Goal: Share content: Share content

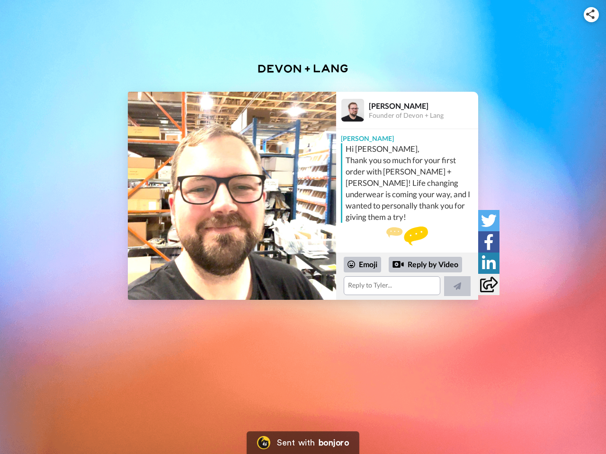
click at [591, 14] on img at bounding box center [590, 13] width 9 height 9
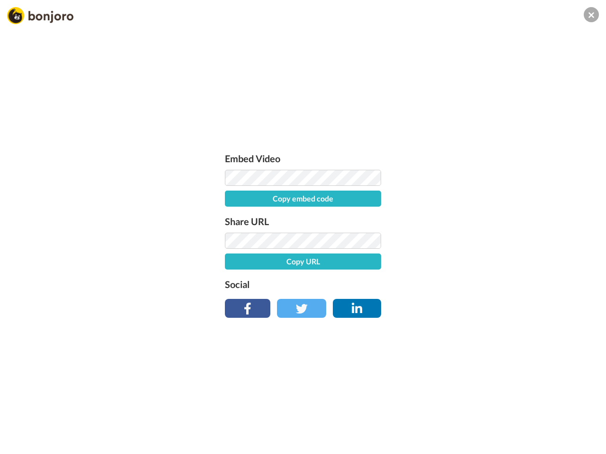
click at [232, 196] on button "Copy embed code" at bounding box center [303, 199] width 156 height 16
click at [407, 276] on div "Embed Video Embed code copied! Share URL Copy URL Social" at bounding box center [303, 278] width 606 height 454
click at [363, 265] on button "Copy URL" at bounding box center [303, 262] width 156 height 16
click at [426, 265] on div "Embed Video Embed code copied! Share URL URL copied! Social" at bounding box center [303, 278] width 606 height 454
click at [457, 286] on div "Embed Video Embed code copied! Share URL URL copied! Social" at bounding box center [303, 278] width 606 height 454
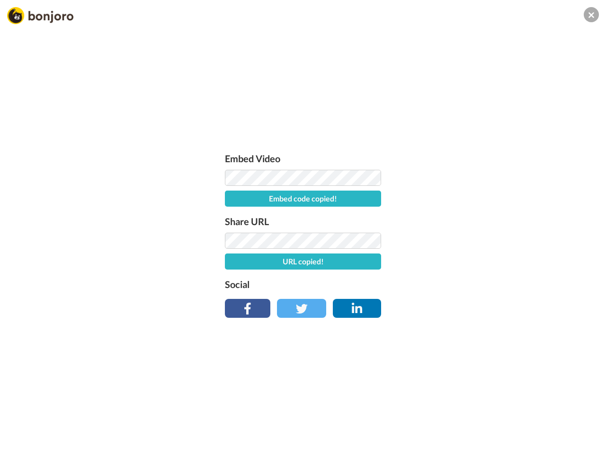
click at [488, 221] on div "Embed Video Embed code copied! Share URL URL copied! Social" at bounding box center [303, 278] width 606 height 454
click at [488, 242] on div "Embed Video Embed code copied! Share URL URL copied! Social" at bounding box center [303, 278] width 606 height 454
click at [488, 263] on div "Embed Video Embed code copied! Share URL URL copied! Social" at bounding box center [303, 278] width 606 height 454
click at [488, 284] on div "Embed Video Embed code copied! Share URL URL copied! Social" at bounding box center [303, 278] width 606 height 454
